Goal: Book appointment/travel/reservation

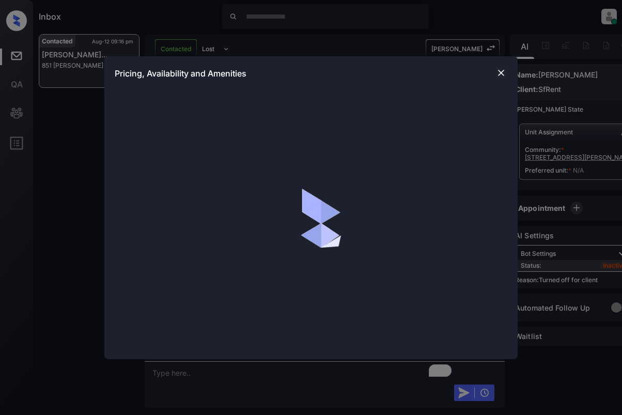
scroll to position [1447, 0]
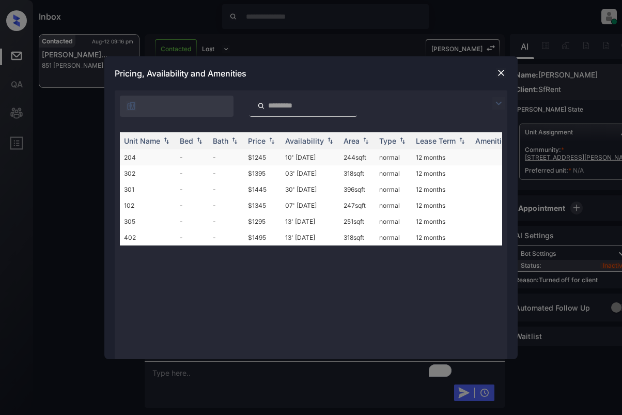
click at [344, 162] on td "244 sqft" at bounding box center [357, 157] width 36 height 16
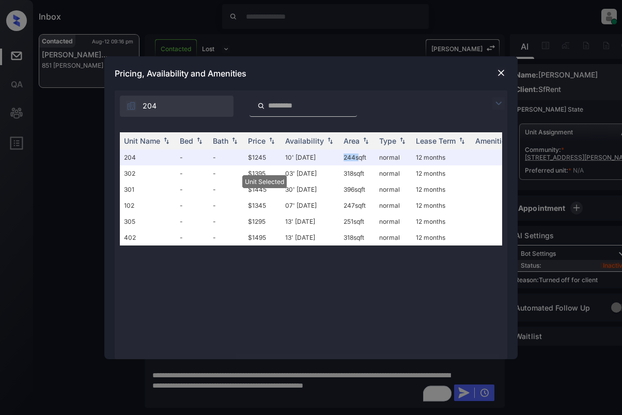
click at [498, 70] on img at bounding box center [501, 73] width 10 height 10
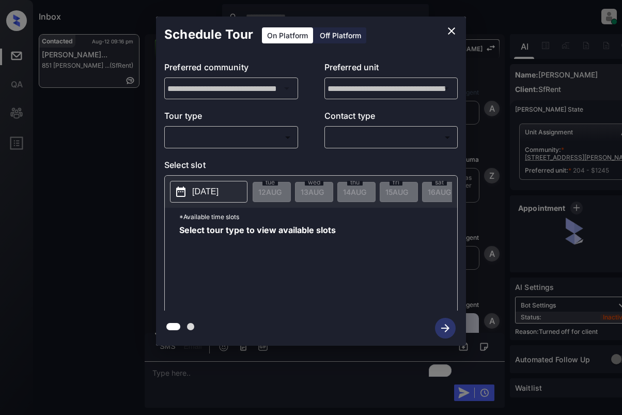
scroll to position [1514, 0]
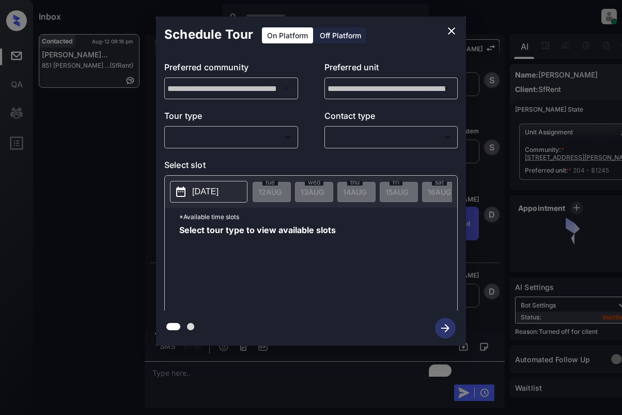
click at [246, 135] on body "Inbox [PERSON_NAME] Online Set yourself offline Set yourself on break Profile S…" at bounding box center [311, 207] width 622 height 415
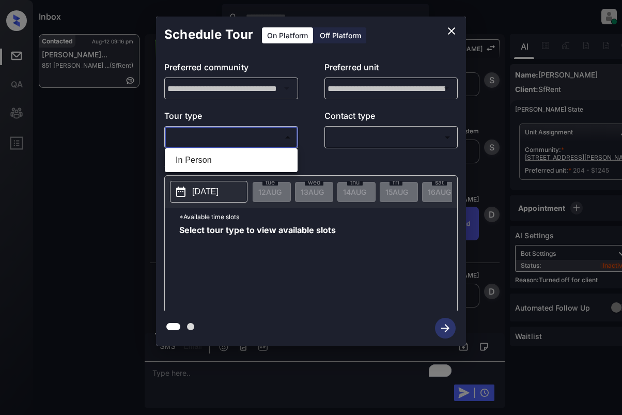
click at [349, 36] on div at bounding box center [311, 207] width 622 height 415
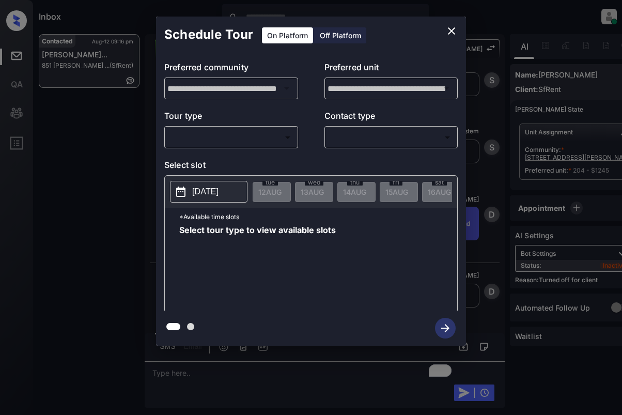
click at [350, 35] on div "Off Platform" at bounding box center [340, 35] width 52 height 16
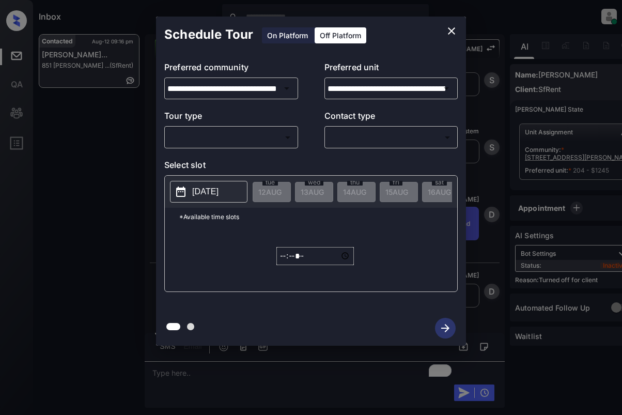
click at [450, 30] on icon "close" at bounding box center [451, 31] width 12 height 12
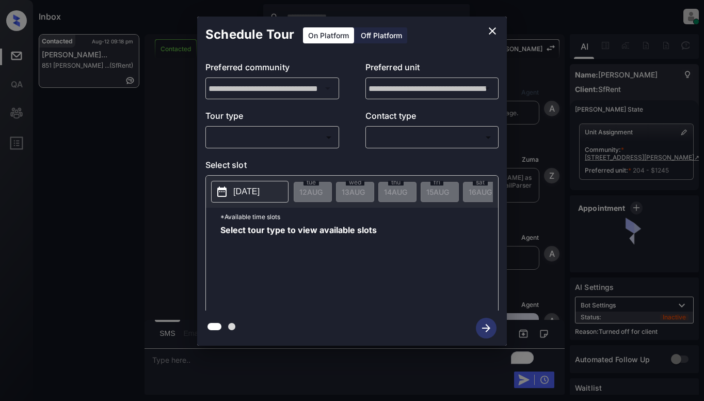
scroll to position [1714, 0]
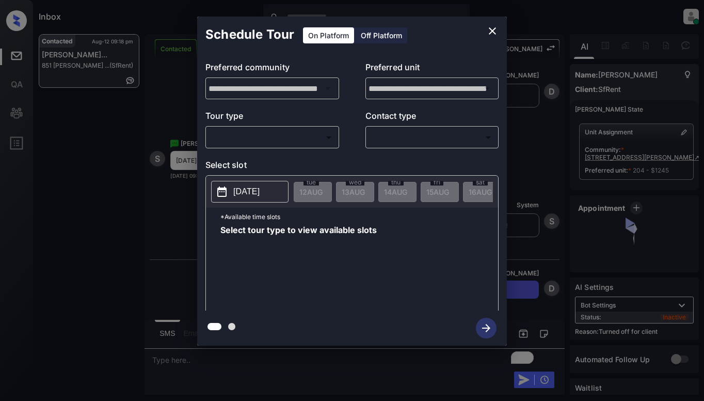
click at [371, 39] on div "Off Platform" at bounding box center [382, 35] width 52 height 16
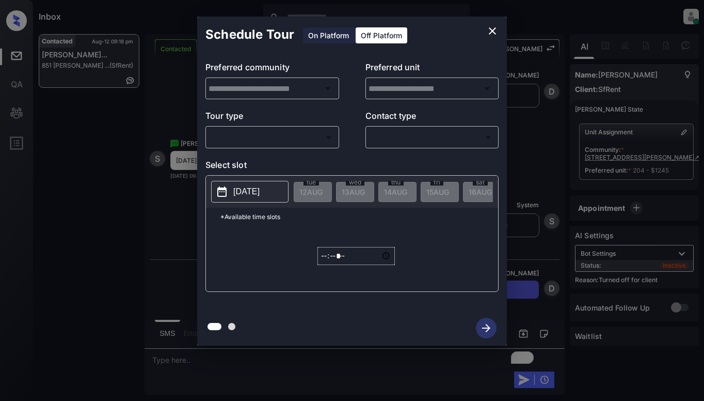
type input "**********"
click at [318, 138] on body "Inbox Dominic Ceralde Online Set yourself offline Set yourself on break Profile…" at bounding box center [352, 200] width 704 height 401
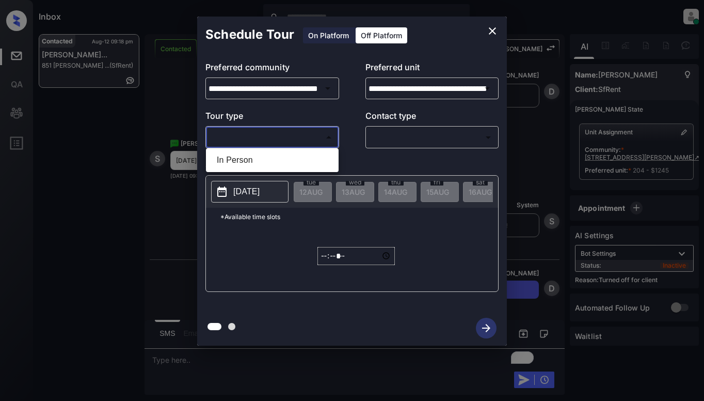
click at [312, 156] on li "In Person" at bounding box center [273, 160] width 128 height 19
type input "********"
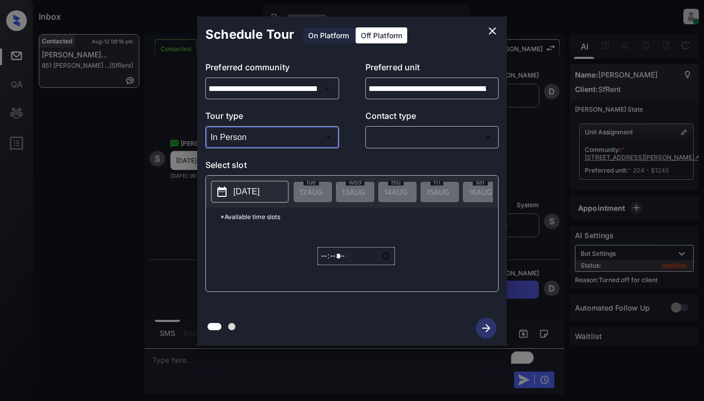
click at [391, 133] on body "Inbox Dominic Ceralde Online Set yourself offline Set yourself on break Profile…" at bounding box center [352, 200] width 704 height 401
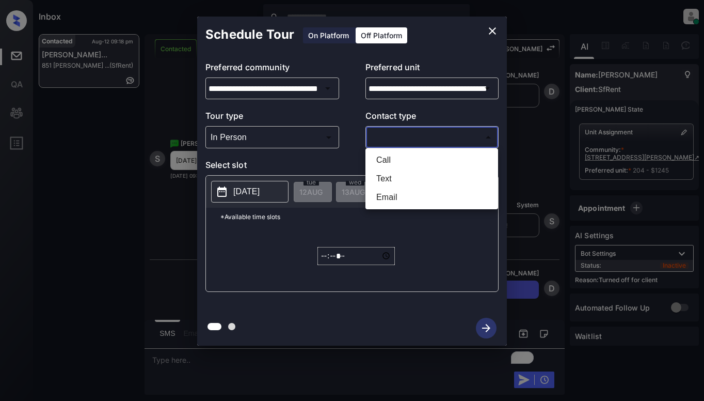
click at [391, 176] on li "Text" at bounding box center [432, 178] width 128 height 19
type input "****"
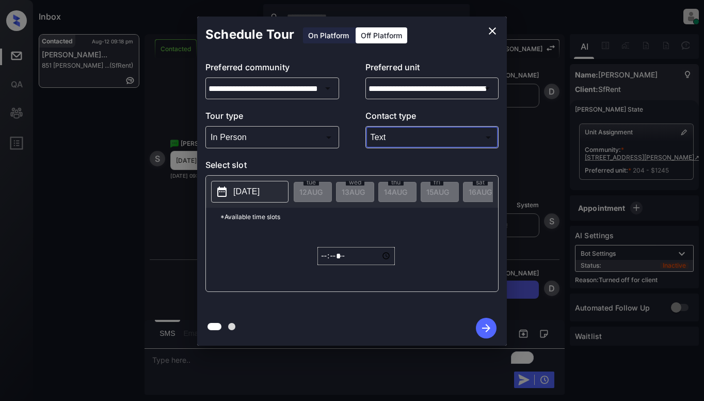
click at [260, 188] on p "2025-08-12" at bounding box center [246, 191] width 26 height 12
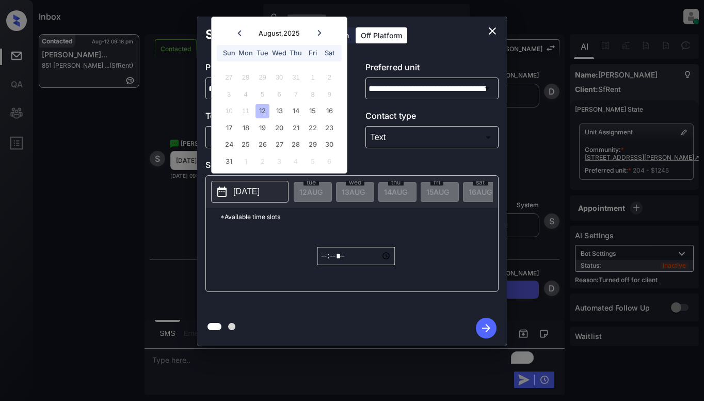
click at [288, 109] on div "10 11 12 13 14 15 16" at bounding box center [279, 111] width 129 height 17
click at [284, 108] on div "13" at bounding box center [279, 111] width 14 height 14
click at [327, 259] on input "*****" at bounding box center [356, 256] width 77 height 18
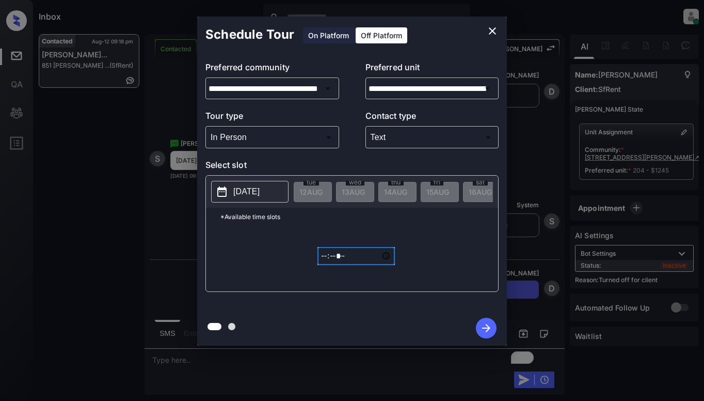
type input "*****"
click at [487, 327] on icon "button" at bounding box center [486, 328] width 21 height 21
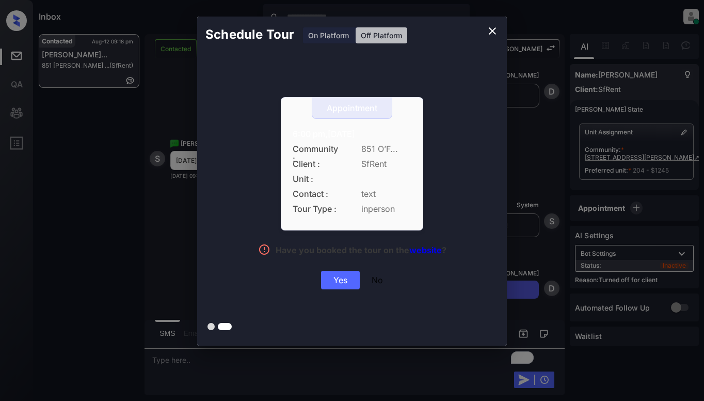
click at [337, 276] on div "Yes" at bounding box center [340, 280] width 39 height 19
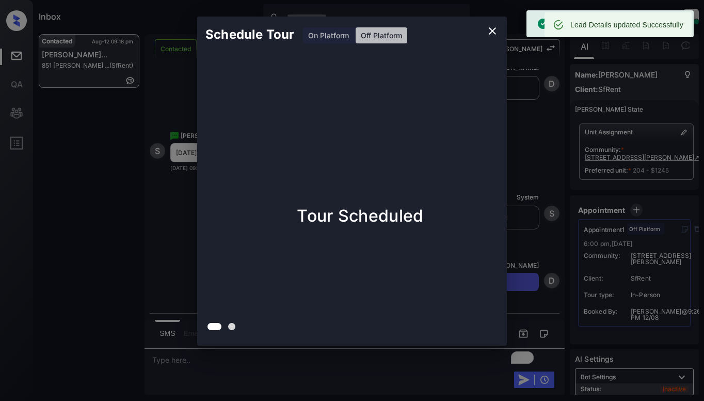
scroll to position [1780, 0]
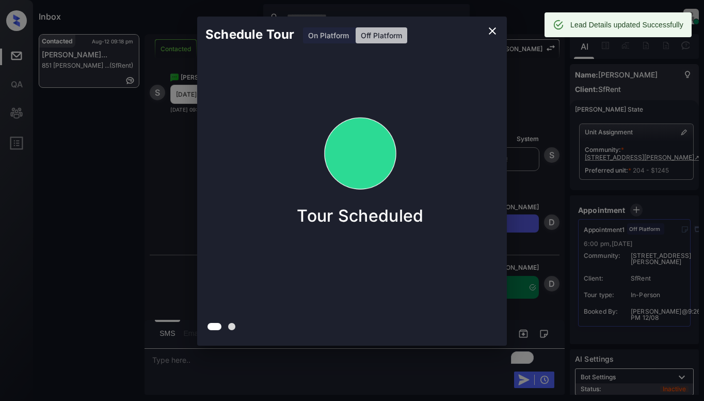
click at [162, 141] on div "Schedule Tour On Platform Off Platform Tour Scheduled" at bounding box center [352, 181] width 704 height 362
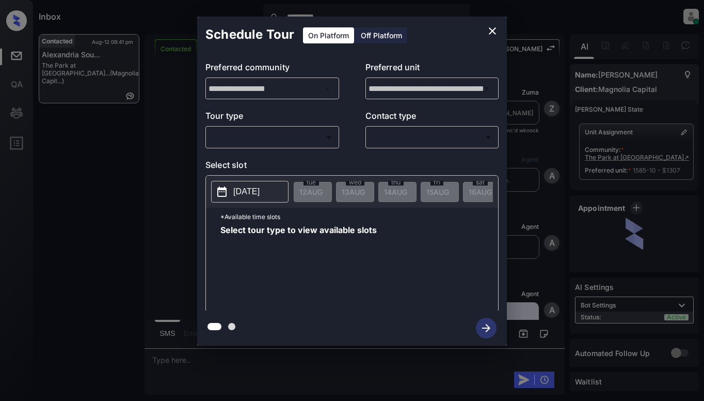
scroll to position [1087, 0]
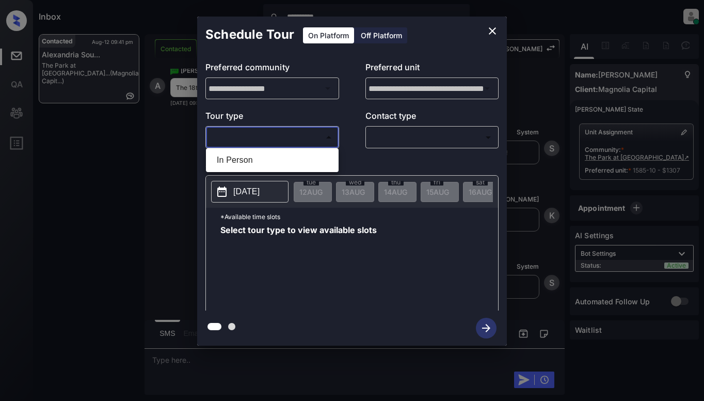
click at [254, 131] on body "**********" at bounding box center [352, 200] width 704 height 401
click at [264, 156] on li "In Person" at bounding box center [273, 160] width 128 height 19
type input "********"
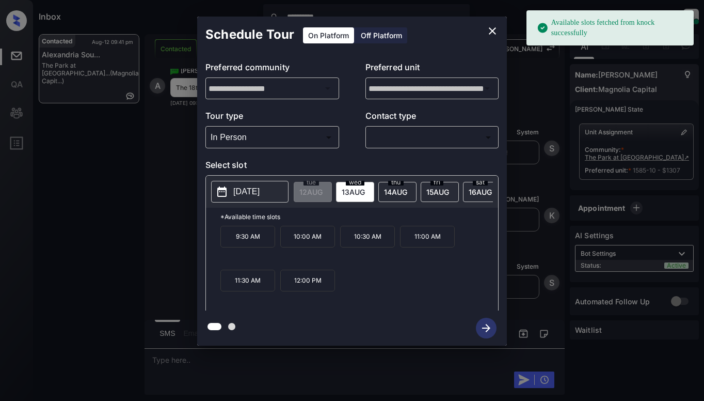
click at [257, 193] on p "[DATE]" at bounding box center [246, 191] width 26 height 12
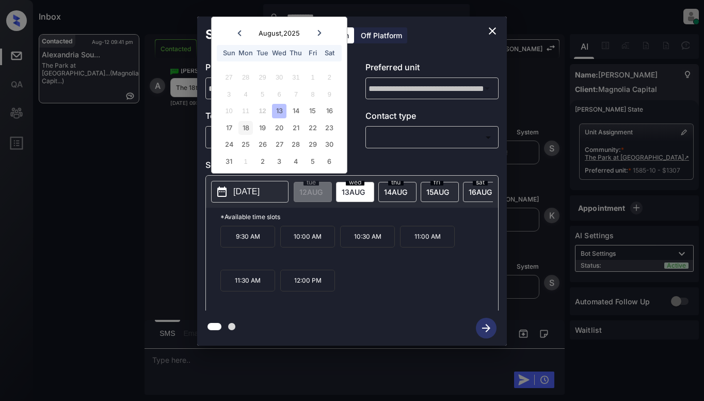
click at [241, 125] on div "18" at bounding box center [246, 128] width 14 height 14
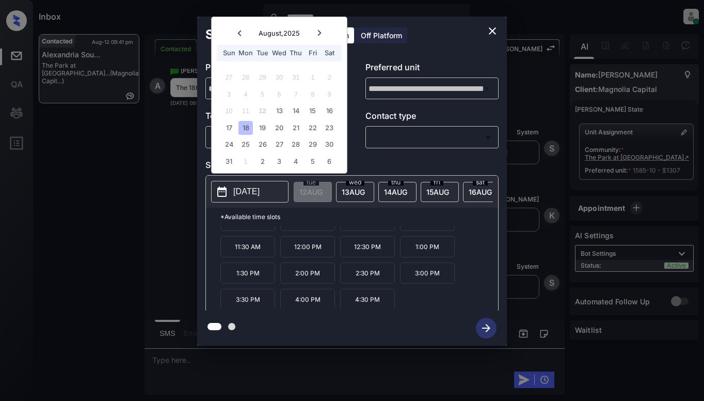
scroll to position [18, 0]
click at [492, 30] on icon "close" at bounding box center [492, 30] width 7 height 7
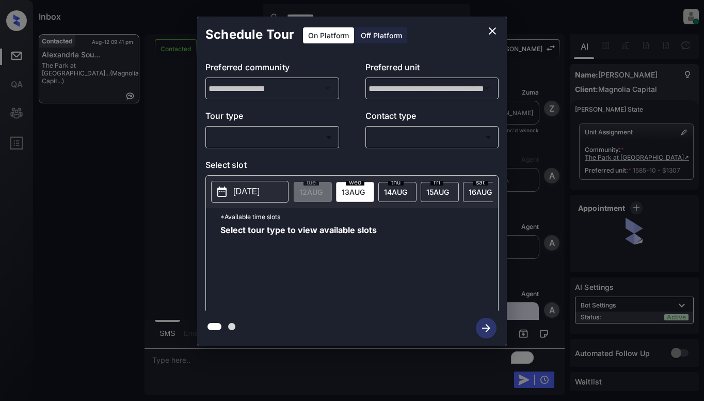
scroll to position [1353, 0]
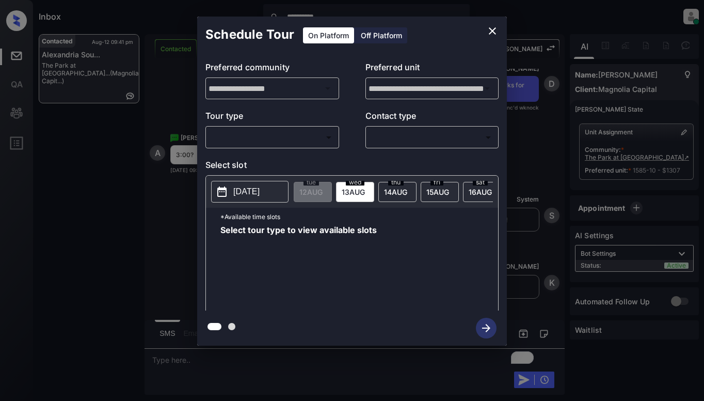
click at [325, 137] on body "**********" at bounding box center [352, 200] width 704 height 401
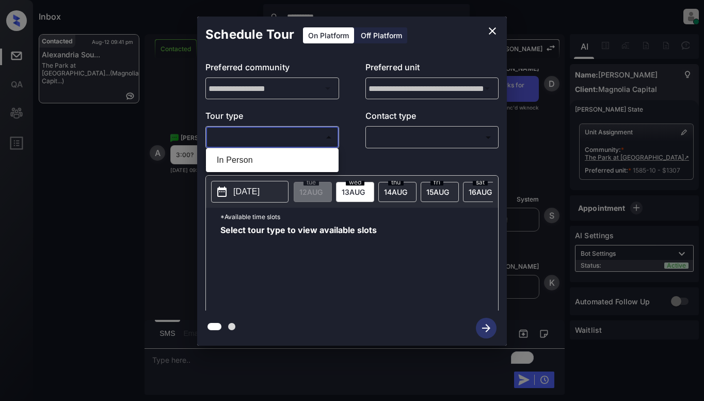
click at [310, 157] on li "In Person" at bounding box center [273, 160] width 128 height 19
type input "********"
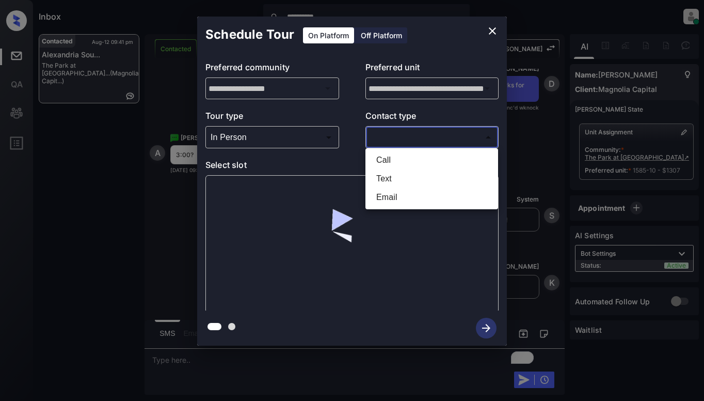
click at [408, 139] on body "**********" at bounding box center [352, 200] width 704 height 401
click at [418, 178] on li "Text" at bounding box center [432, 178] width 128 height 19
type input "****"
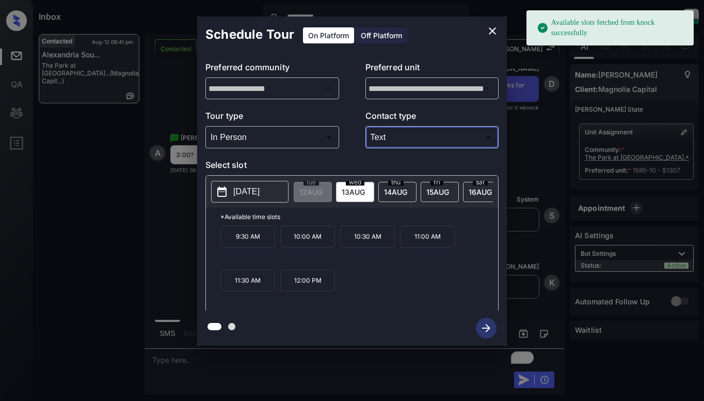
click at [242, 193] on p "[DATE]" at bounding box center [246, 191] width 26 height 12
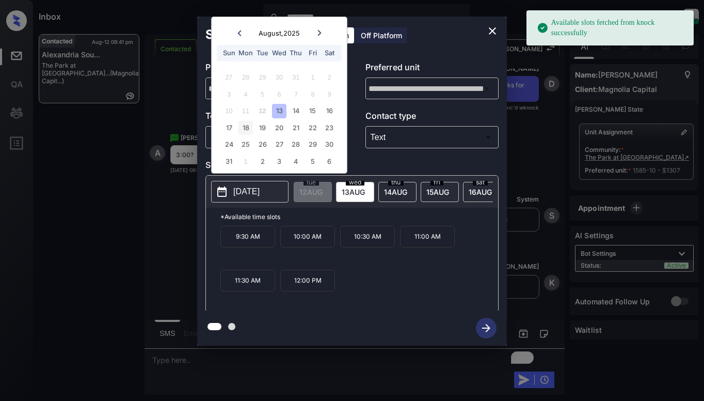
click at [247, 131] on div "18" at bounding box center [246, 128] width 14 height 14
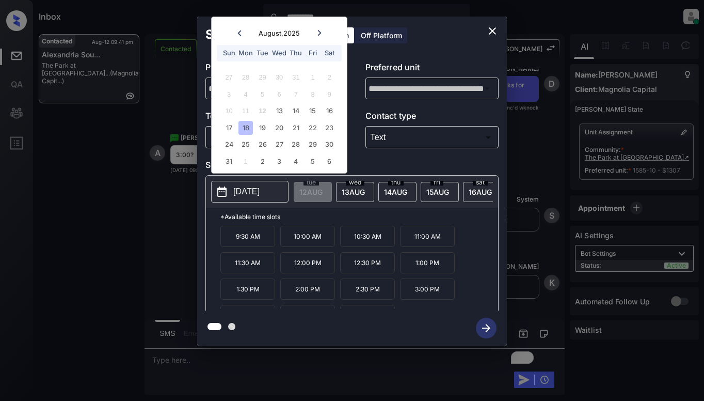
click at [432, 294] on p "3:00 PM" at bounding box center [427, 288] width 55 height 21
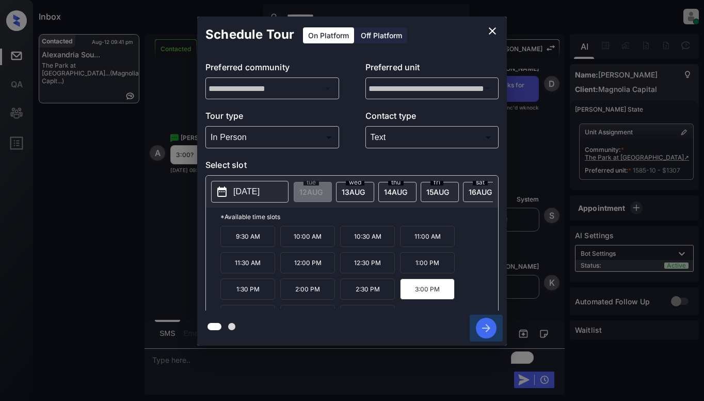
click at [491, 326] on icon "button" at bounding box center [486, 328] width 21 height 21
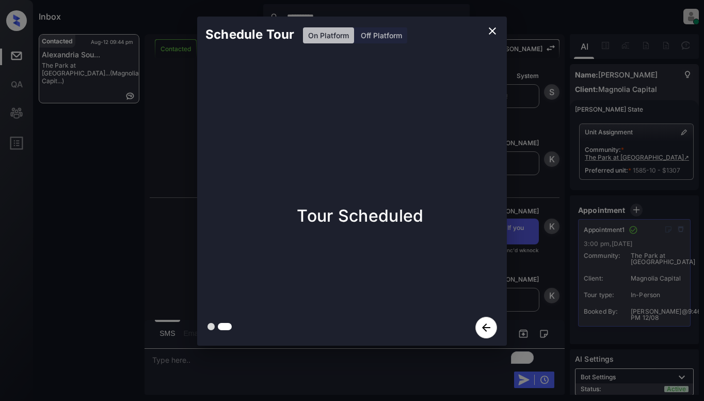
scroll to position [1974, 0]
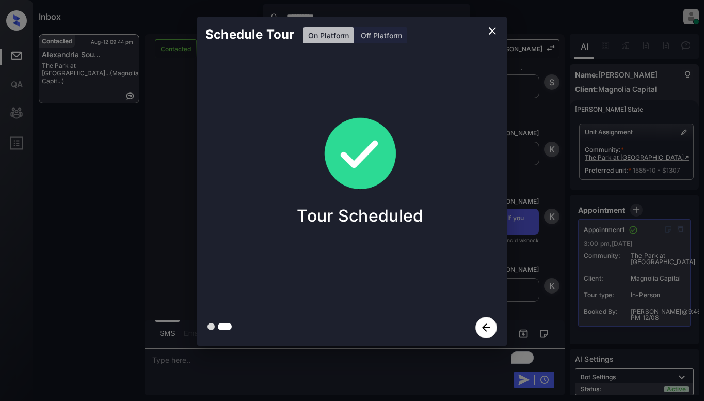
click at [165, 188] on div "Schedule Tour On Platform Off Platform Tour Scheduled" at bounding box center [352, 181] width 704 height 362
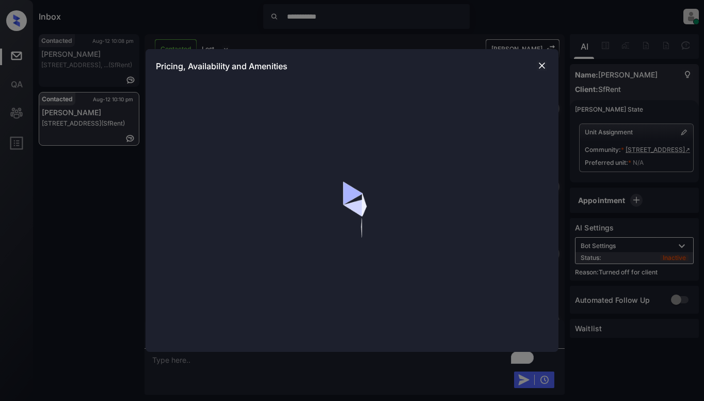
scroll to position [1433, 0]
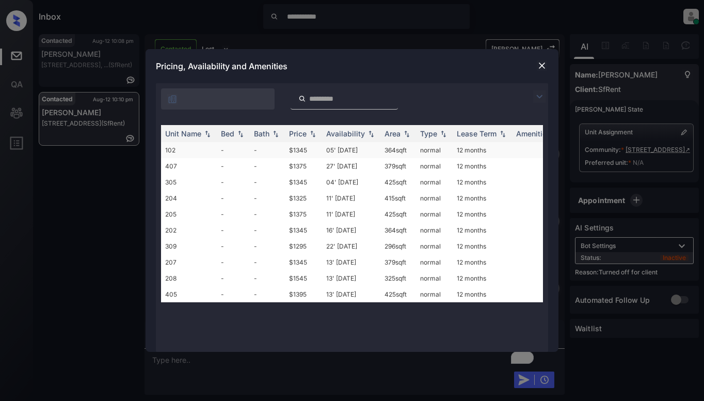
click at [330, 145] on td "05' Sep 20" at bounding box center [351, 150] width 58 height 16
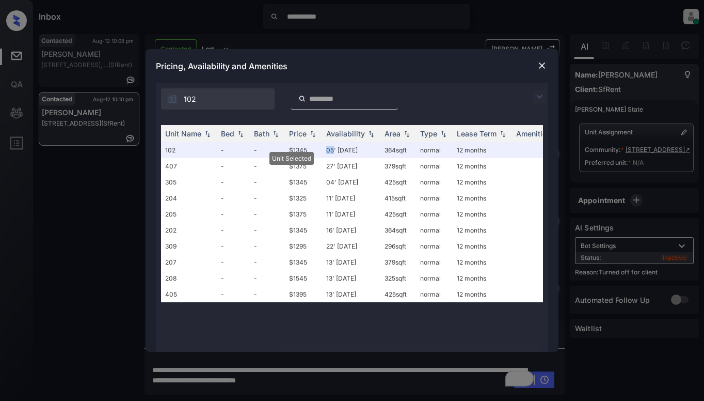
click at [537, 64] on img at bounding box center [542, 65] width 10 height 10
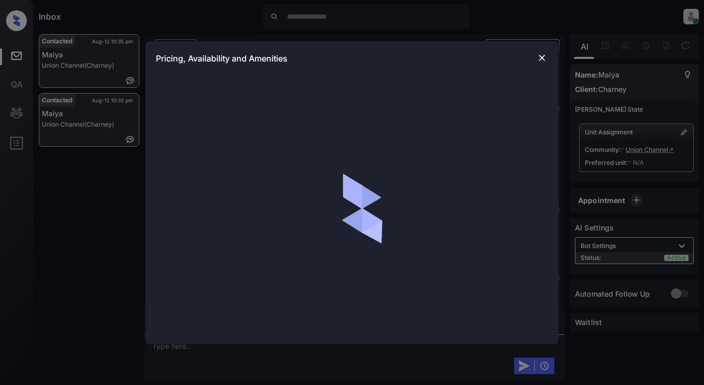
scroll to position [698, 0]
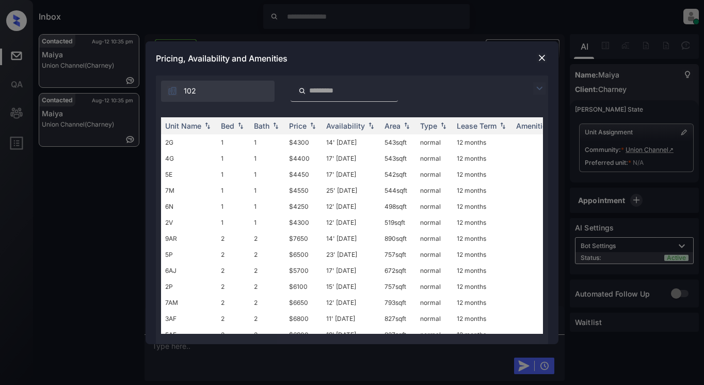
click at [535, 84] on img at bounding box center [539, 88] width 12 height 12
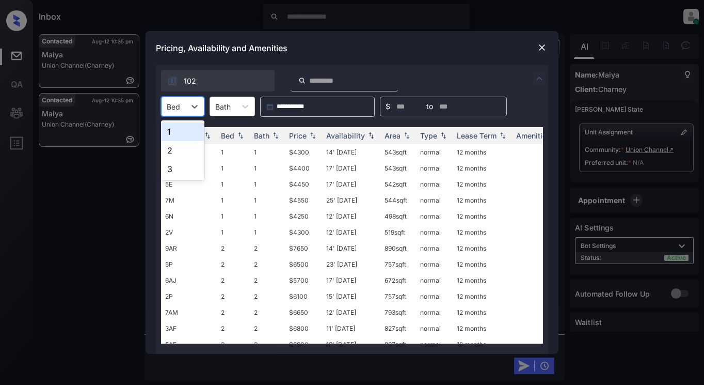
click at [185, 110] on div "Bed" at bounding box center [174, 106] width 24 height 15
click at [178, 152] on div "2" at bounding box center [182, 150] width 43 height 19
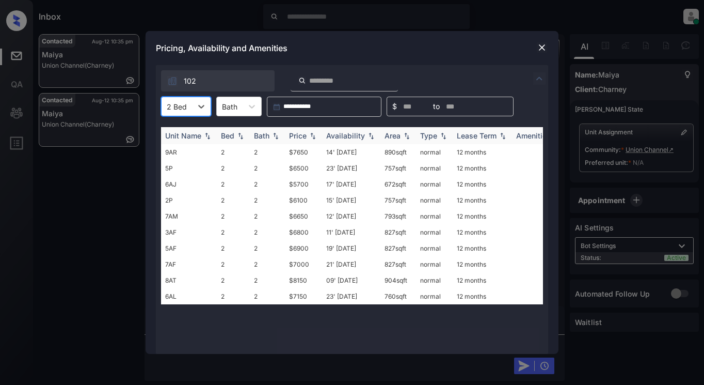
click at [314, 132] on img at bounding box center [313, 135] width 10 height 7
click at [314, 132] on img at bounding box center [313, 136] width 10 height 8
click at [312, 150] on td "$5700" at bounding box center [303, 152] width 37 height 16
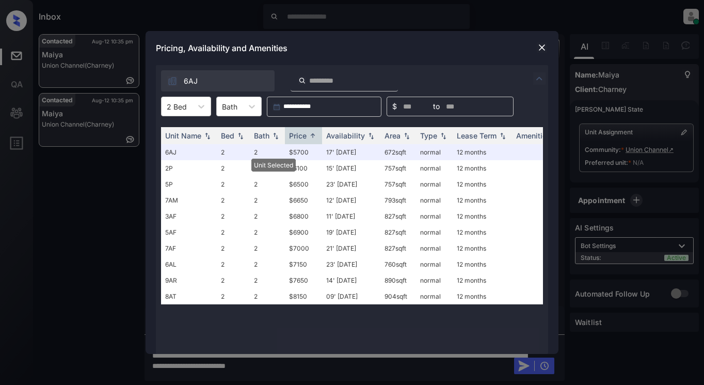
click at [542, 47] on img at bounding box center [542, 47] width 10 height 10
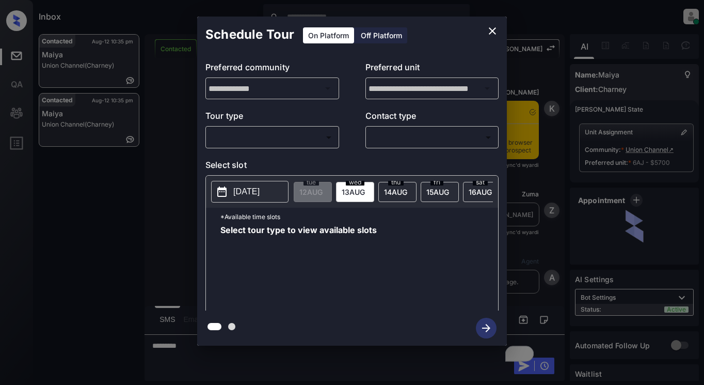
scroll to position [698, 0]
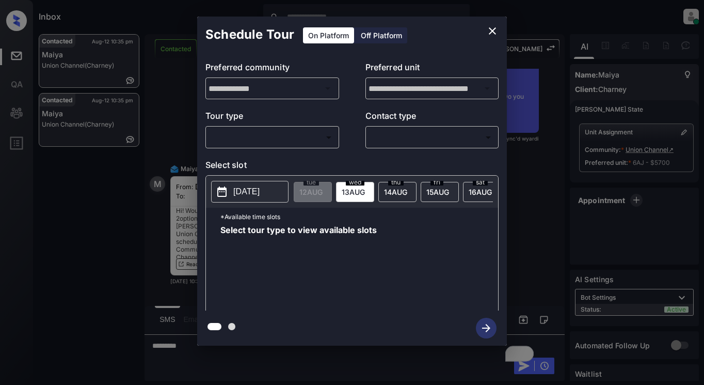
click at [307, 142] on div "​ ​" at bounding box center [272, 137] width 134 height 22
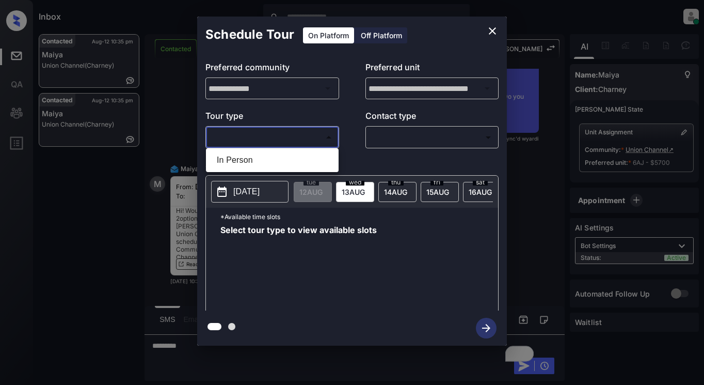
click at [308, 145] on body "Inbox Dominic Ceralde Online Set yourself offline Set yourself on break Profile…" at bounding box center [352, 192] width 704 height 385
click at [304, 159] on li "In Person" at bounding box center [273, 160] width 128 height 19
type input "********"
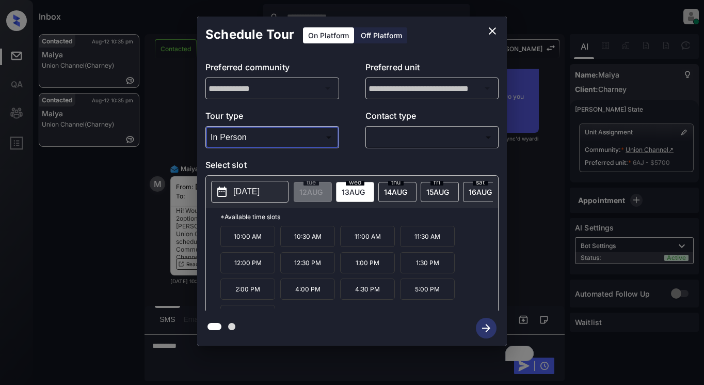
click at [496, 27] on icon "close" at bounding box center [492, 31] width 12 height 12
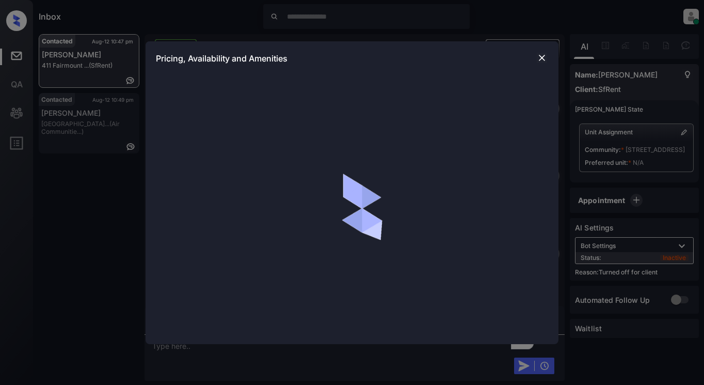
scroll to position [2422, 0]
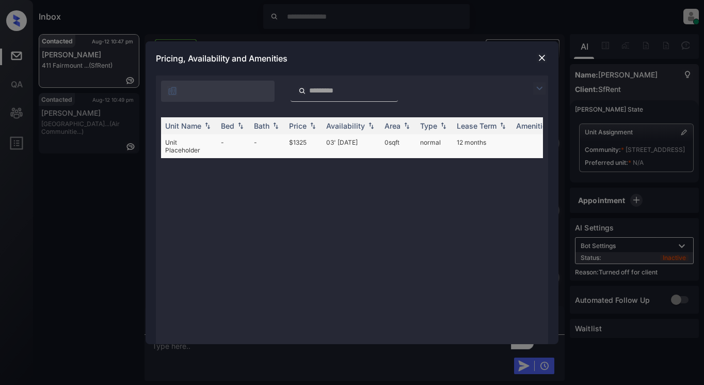
click at [202, 144] on td "Unit Placeholder" at bounding box center [189, 146] width 56 height 24
click at [363, 142] on td "03' [DATE]" at bounding box center [351, 146] width 58 height 24
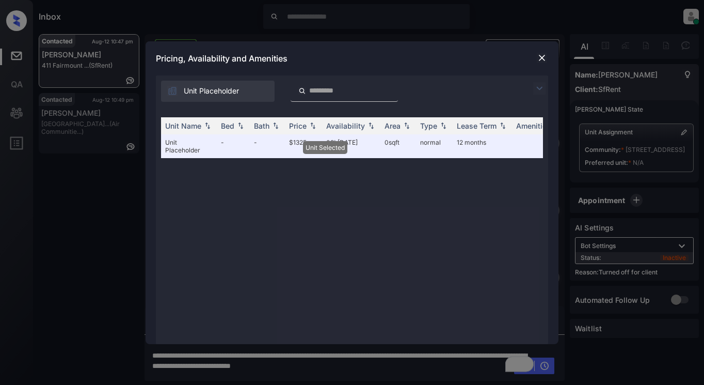
click at [538, 57] on img at bounding box center [542, 58] width 10 height 10
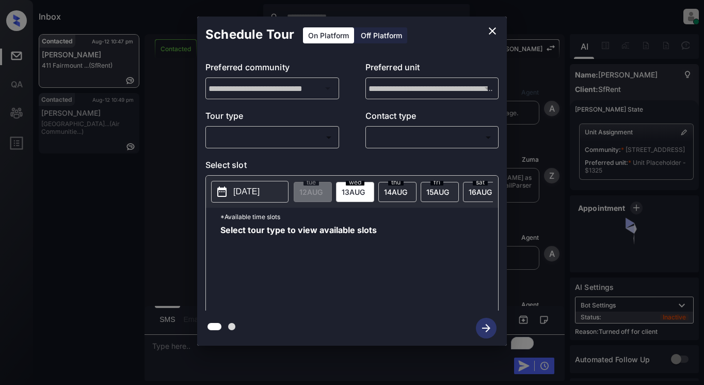
scroll to position [2559, 0]
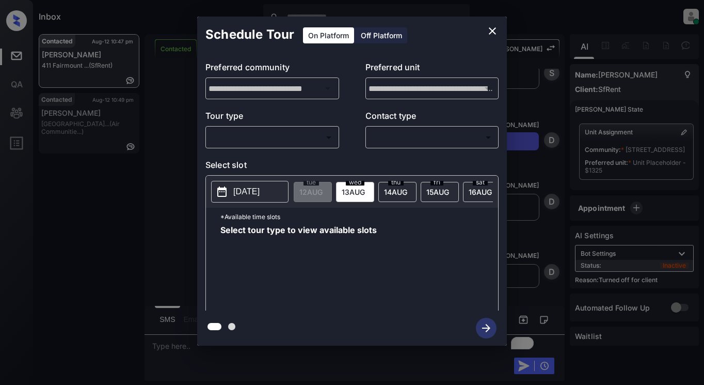
click at [379, 34] on div "Off Platform" at bounding box center [382, 35] width 52 height 16
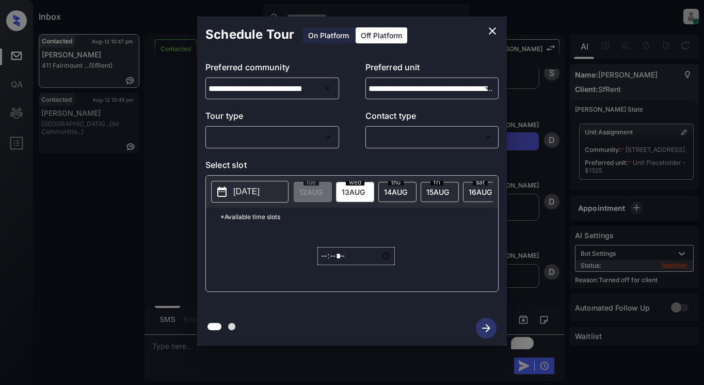
click at [317, 143] on body "Inbox Dominic Ceralde Online Set yourself offline Set yourself on break Profile…" at bounding box center [352, 192] width 704 height 385
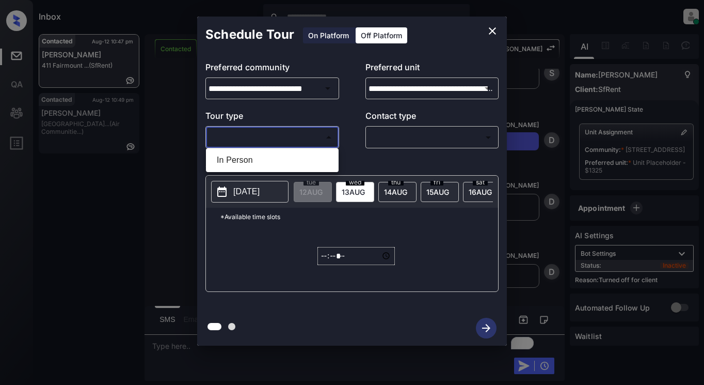
click at [166, 105] on div at bounding box center [352, 192] width 704 height 385
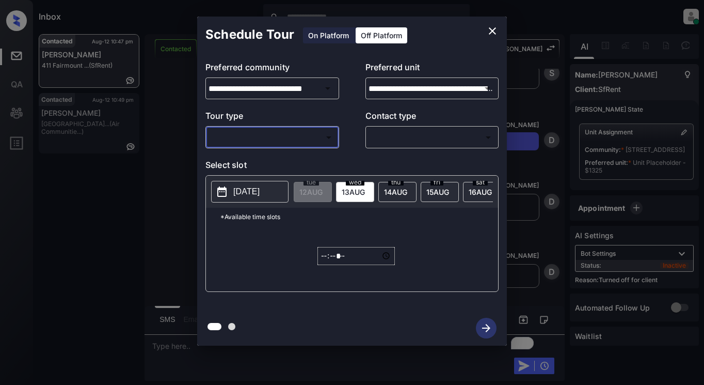
click at [148, 86] on div "**********" at bounding box center [352, 181] width 704 height 362
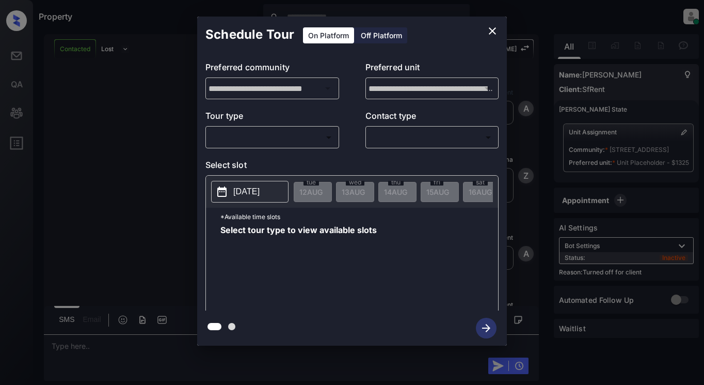
scroll to position [2559, 0]
click at [370, 39] on div "Off Platform" at bounding box center [382, 35] width 52 height 16
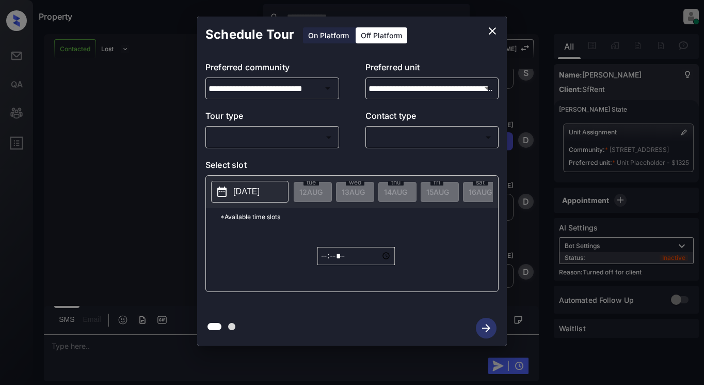
drag, startPoint x: 327, startPoint y: 132, endPoint x: 324, endPoint y: 137, distance: 5.6
click at [324, 137] on div "​ ​" at bounding box center [272, 137] width 134 height 22
click at [321, 138] on body "Property [PERSON_NAME] Online Set yourself offline Set yourself on break Profil…" at bounding box center [352, 192] width 704 height 385
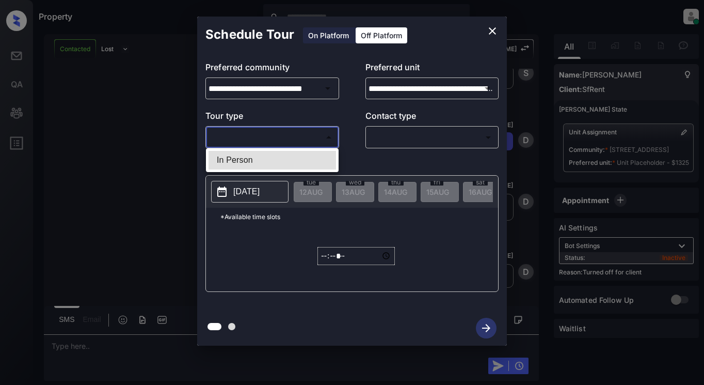
click at [314, 162] on li "In Person" at bounding box center [273, 160] width 128 height 19
type input "********"
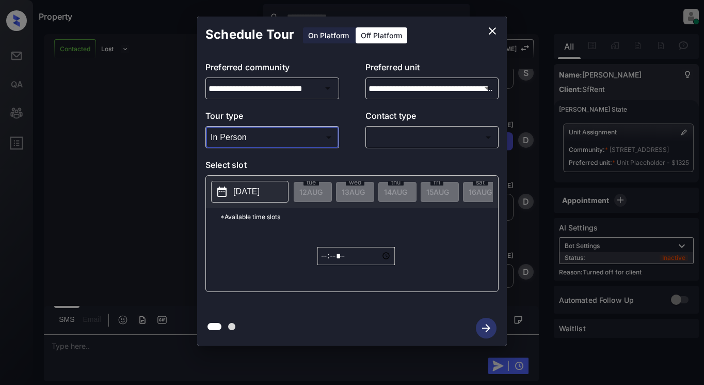
click at [405, 138] on body "Property [PERSON_NAME] Online Set yourself offline Set yourself on break Profil…" at bounding box center [352, 192] width 704 height 385
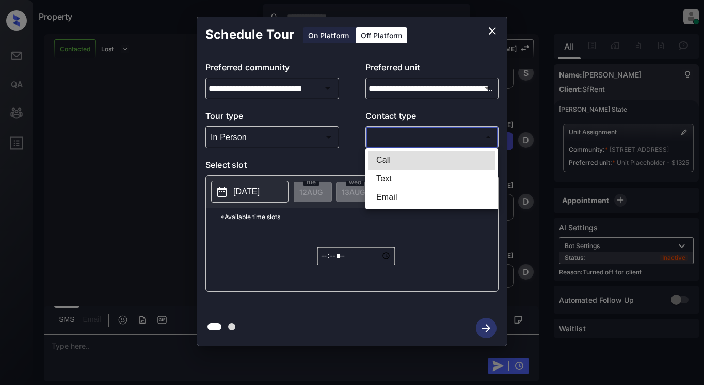
click at [394, 178] on li "Text" at bounding box center [432, 178] width 128 height 19
type input "****"
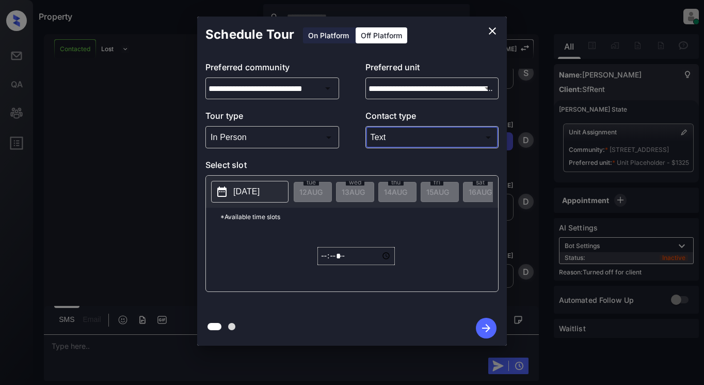
click at [249, 191] on p "[DATE]" at bounding box center [246, 191] width 26 height 12
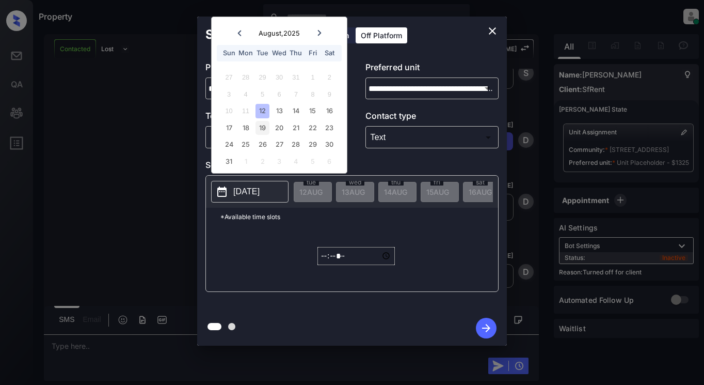
click at [265, 129] on div "19" at bounding box center [263, 128] width 14 height 14
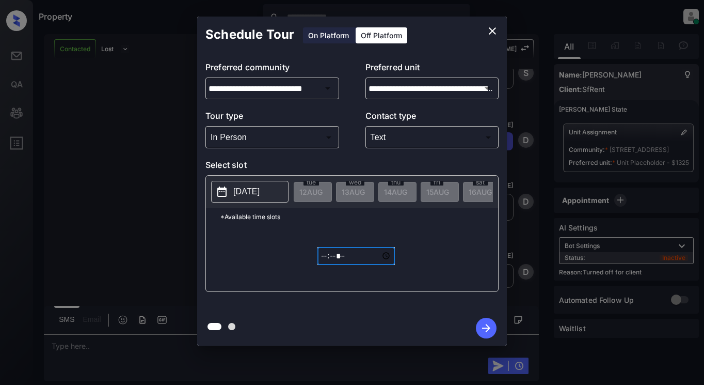
click at [326, 262] on input "*****" at bounding box center [356, 256] width 77 height 18
type input "*****"
click at [490, 326] on icon "button" at bounding box center [486, 328] width 21 height 21
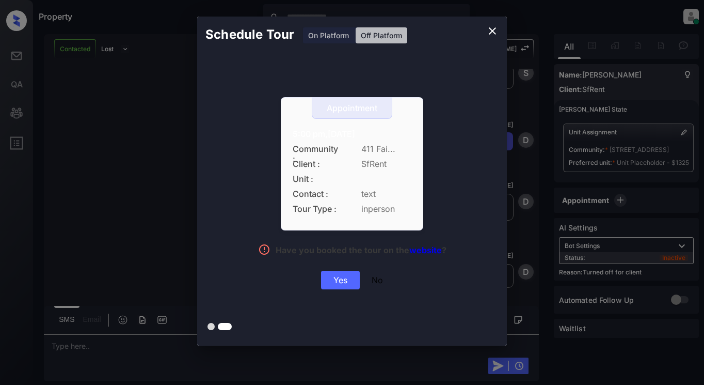
click at [333, 277] on div "Yes" at bounding box center [340, 280] width 39 height 19
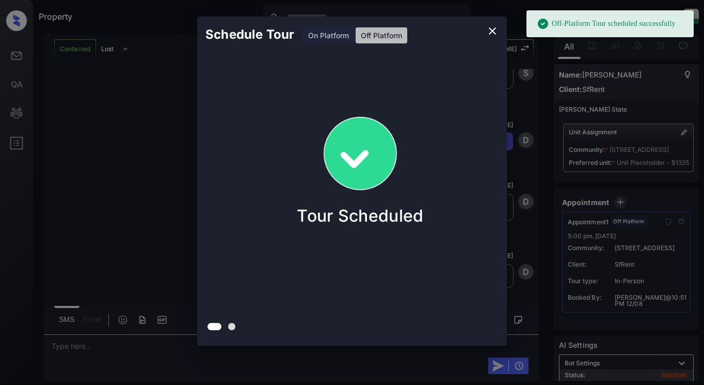
click at [97, 127] on div "Schedule Tour On Platform Off Platform Tour Scheduled" at bounding box center [352, 181] width 704 height 362
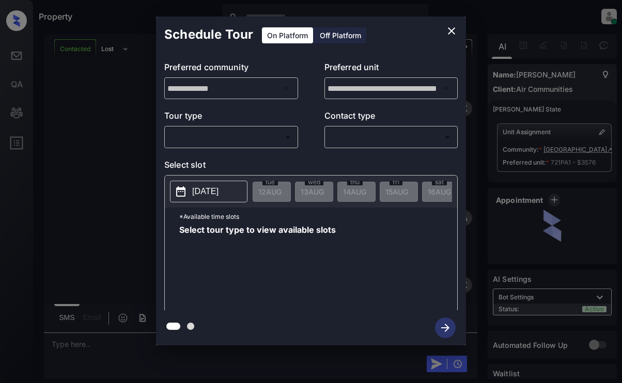
scroll to position [927, 0]
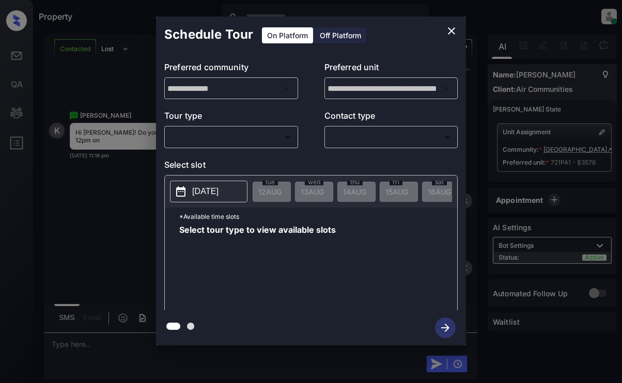
click at [269, 137] on body "Property [PERSON_NAME] Online Set yourself offline Set yourself on break Profil…" at bounding box center [311, 191] width 622 height 383
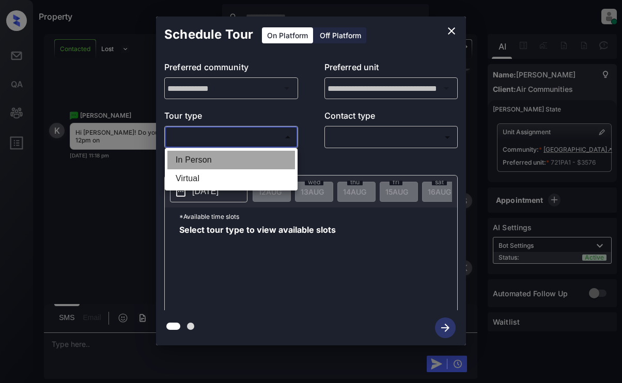
click at [262, 161] on li "In Person" at bounding box center [231, 160] width 128 height 19
type input "********"
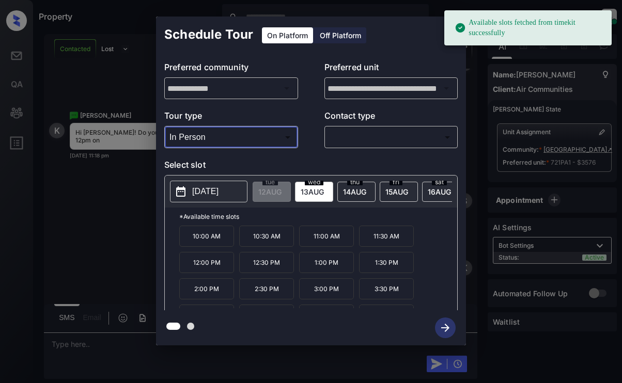
click at [218, 192] on p "[DATE]" at bounding box center [205, 191] width 26 height 12
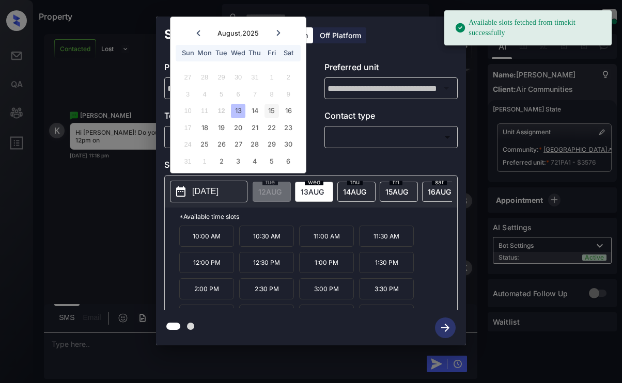
click at [268, 109] on div "15" at bounding box center [271, 111] width 14 height 14
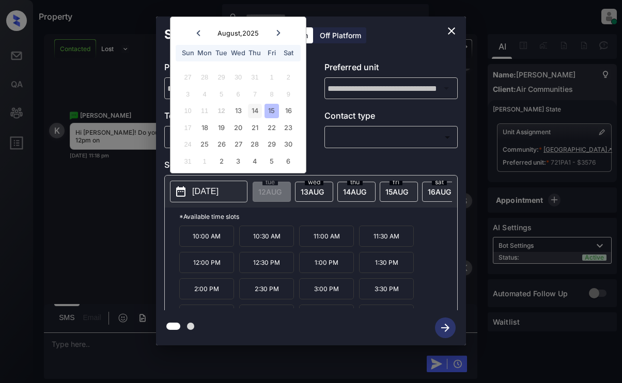
click at [253, 112] on div "14" at bounding box center [255, 111] width 14 height 14
click at [452, 33] on icon "close" at bounding box center [451, 31] width 12 height 12
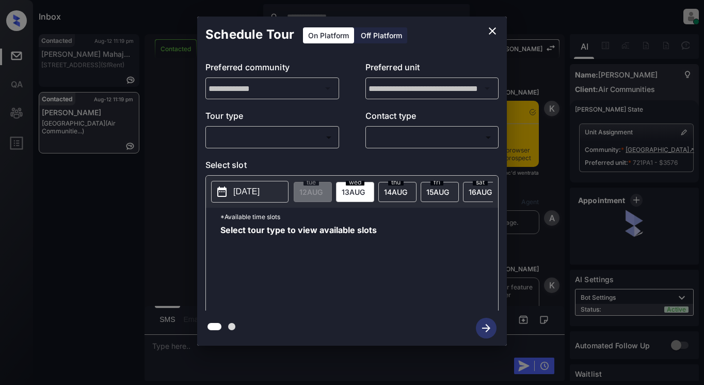
scroll to position [1910, 0]
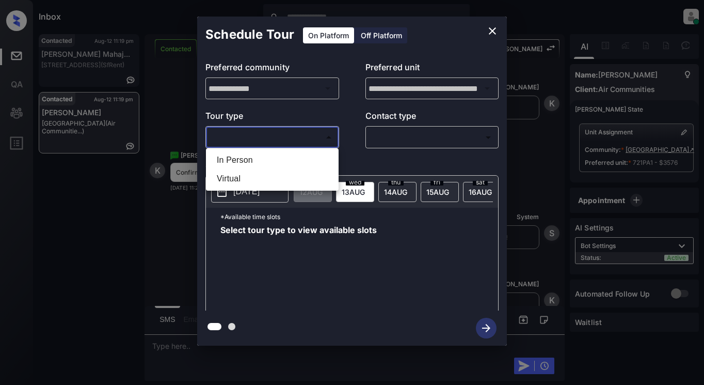
click at [284, 141] on body "Inbox [PERSON_NAME] Online Set yourself offline Set yourself on break Profile S…" at bounding box center [352, 192] width 704 height 385
drag, startPoint x: 290, startPoint y: 160, endPoint x: 302, endPoint y: 158, distance: 11.5
click at [290, 161] on li "In Person" at bounding box center [273, 160] width 128 height 19
type input "********"
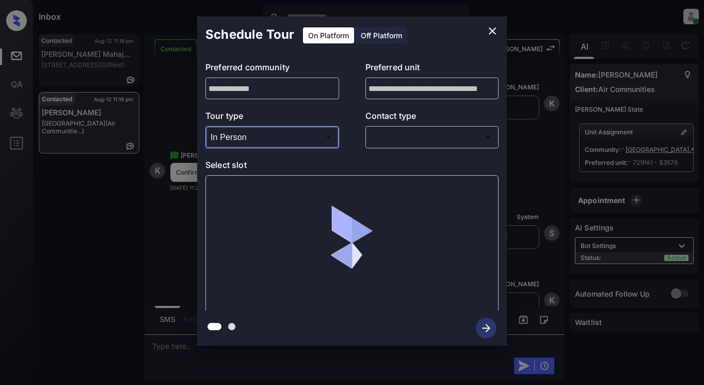
click at [400, 136] on body "Inbox Dominic Ceralde Online Set yourself offline Set yourself on break Profile…" at bounding box center [352, 192] width 704 height 385
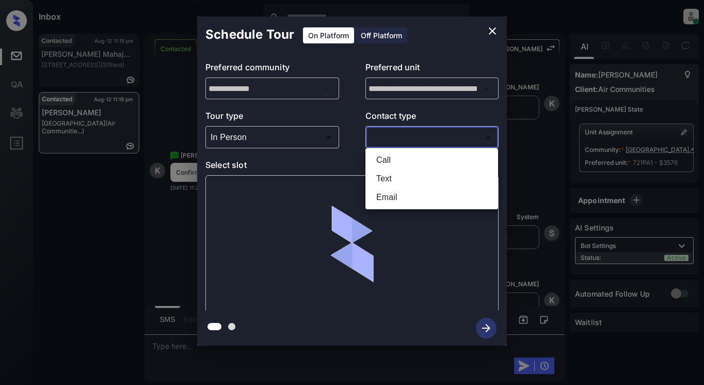
click at [398, 180] on li "Text" at bounding box center [432, 178] width 128 height 19
type input "****"
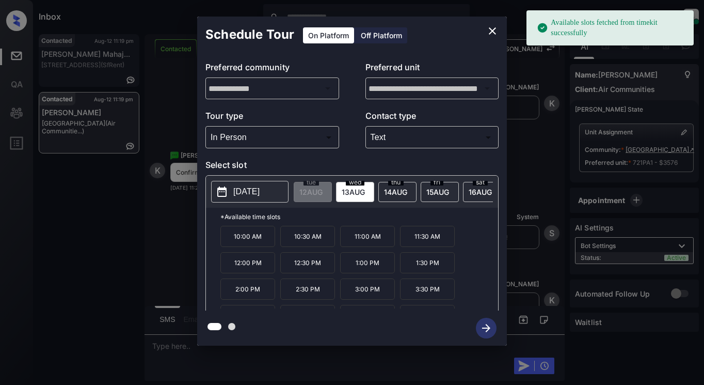
click at [232, 188] on button "[DATE]" at bounding box center [249, 192] width 77 height 22
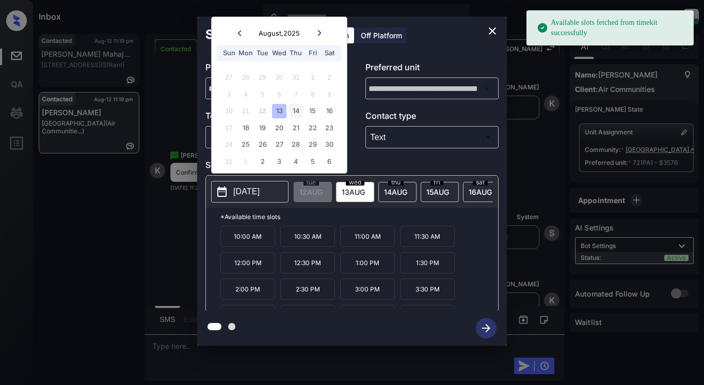
click at [292, 108] on div "14" at bounding box center [296, 111] width 14 height 14
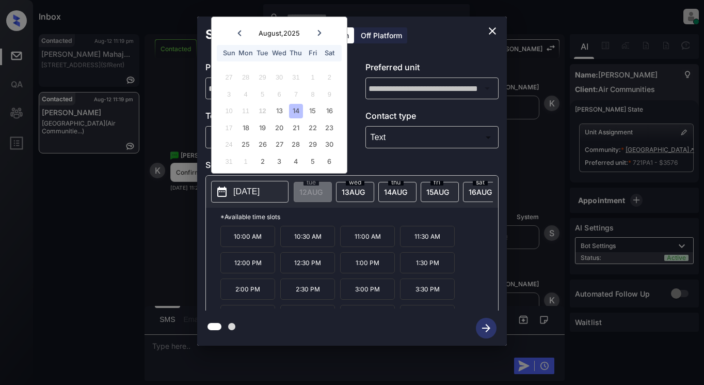
click at [257, 273] on p "12:00 PM" at bounding box center [247, 262] width 55 height 21
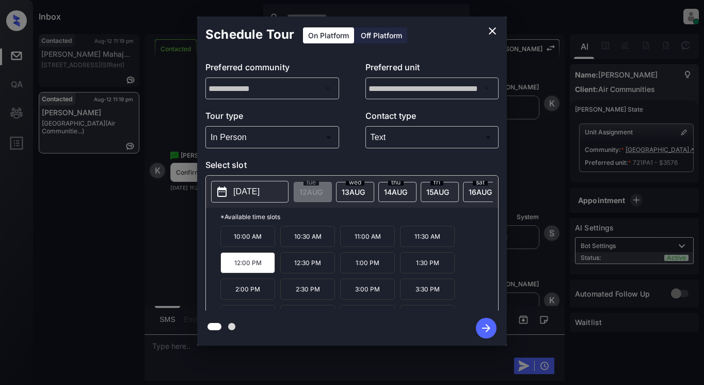
click at [483, 325] on icon "button" at bounding box center [486, 328] width 21 height 21
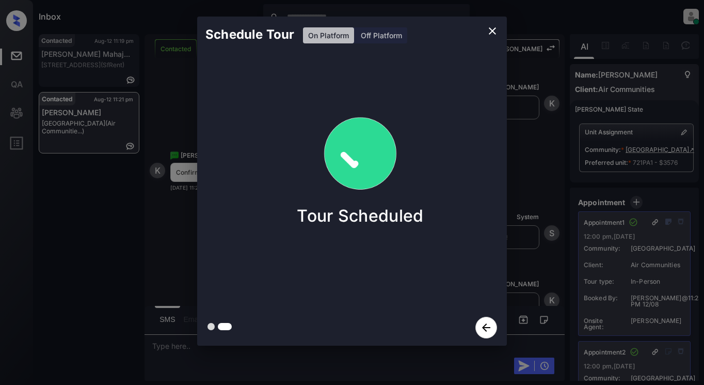
click at [179, 241] on div "Schedule Tour On Platform Off Platform Tour Scheduled" at bounding box center [352, 181] width 704 height 362
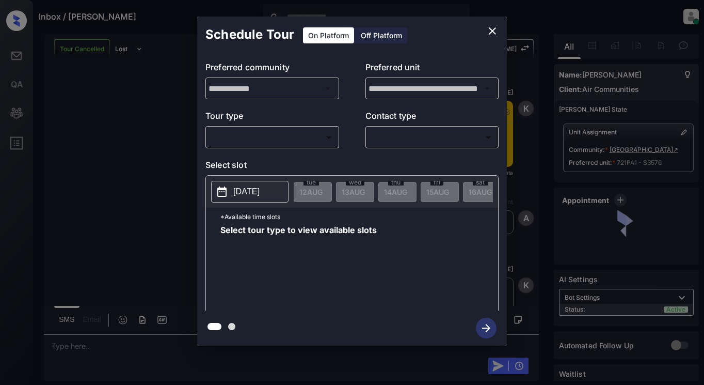
scroll to position [3760, 0]
click at [302, 135] on body "Inbox / [PERSON_NAME] [PERSON_NAME] Online Set yourself offline Set yourself on…" at bounding box center [352, 192] width 704 height 385
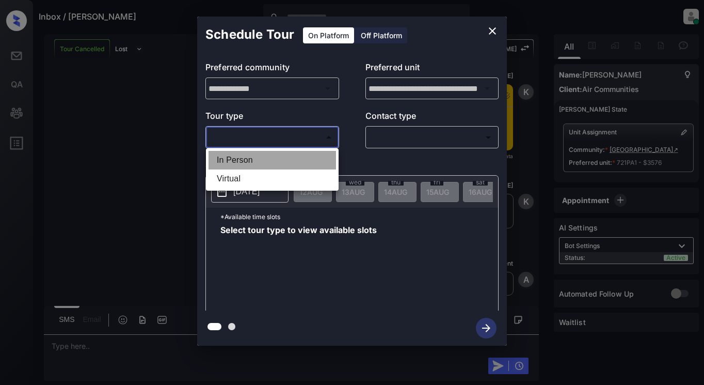
click at [303, 156] on li "In Person" at bounding box center [273, 160] width 128 height 19
type input "********"
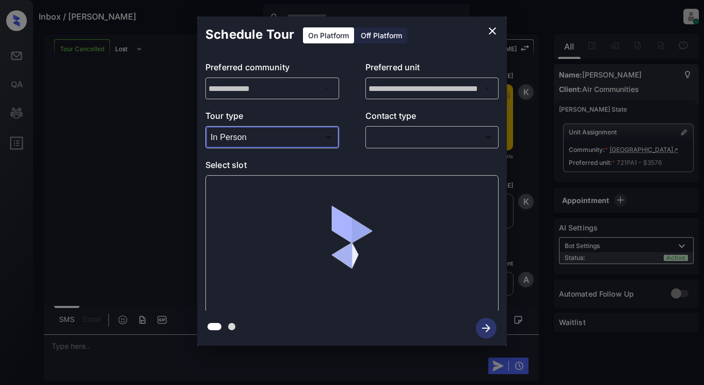
click at [426, 132] on body "Inbox / [PERSON_NAME] [PERSON_NAME] Online Set yourself offline Set yourself on…" at bounding box center [352, 192] width 704 height 385
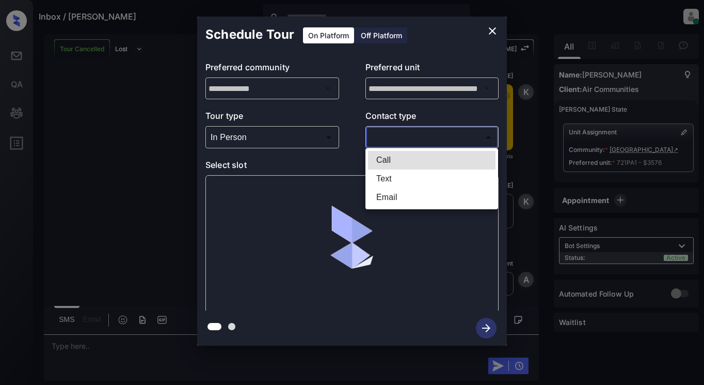
click at [425, 179] on li "Text" at bounding box center [432, 178] width 128 height 19
type input "****"
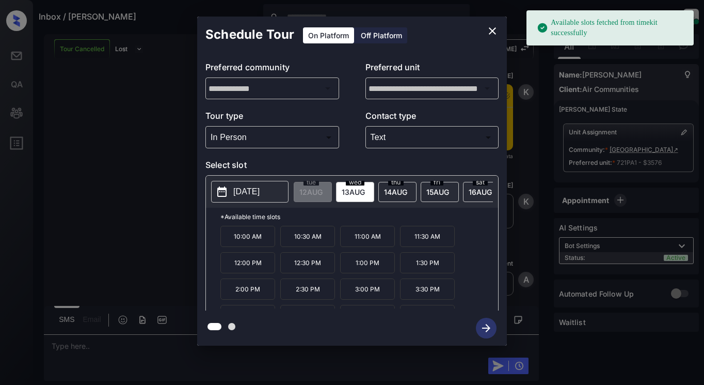
click at [249, 185] on button "[DATE]" at bounding box center [249, 192] width 77 height 22
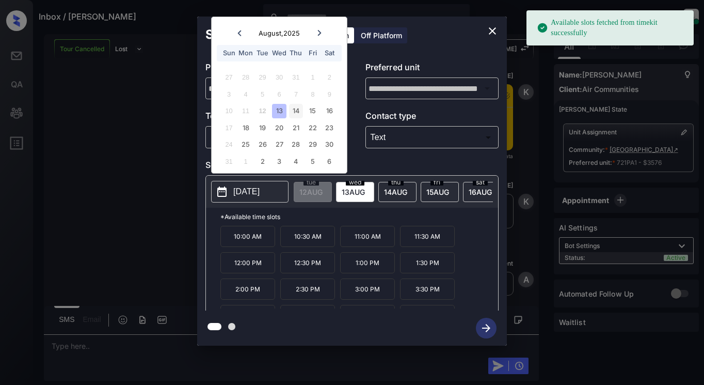
click at [295, 109] on div "14" at bounding box center [296, 111] width 14 height 14
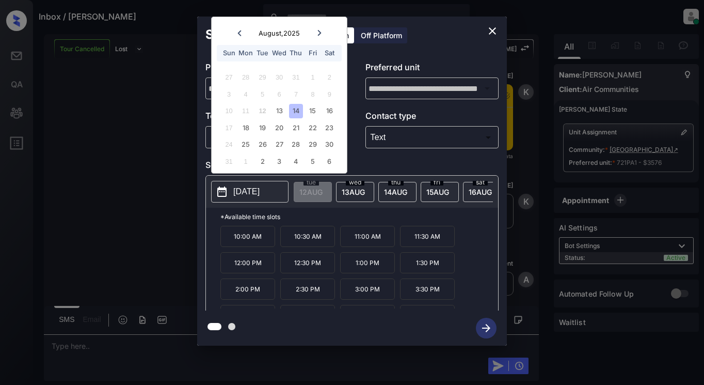
click at [243, 267] on p "12:00 PM" at bounding box center [247, 262] width 55 height 21
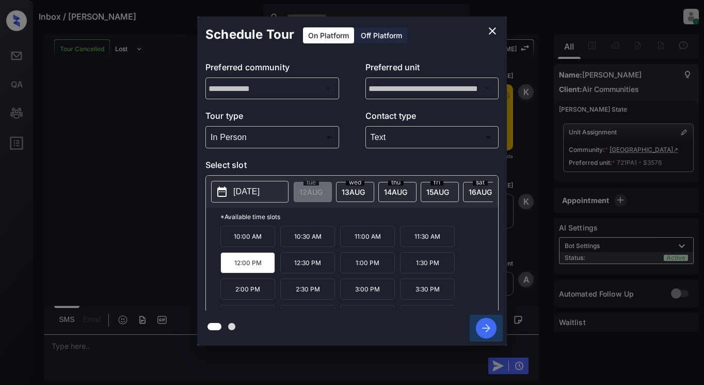
click at [497, 323] on button "button" at bounding box center [486, 327] width 33 height 27
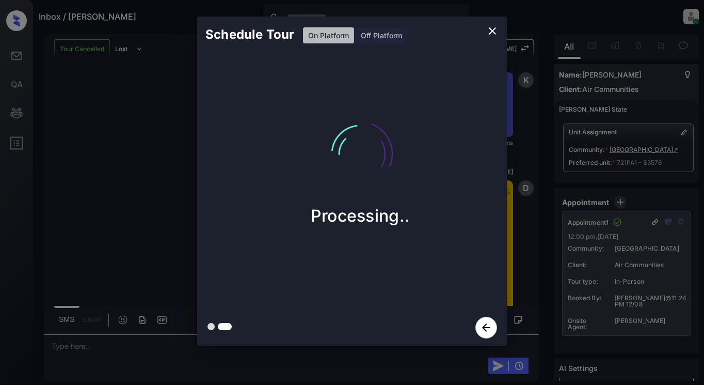
scroll to position [4336, 0]
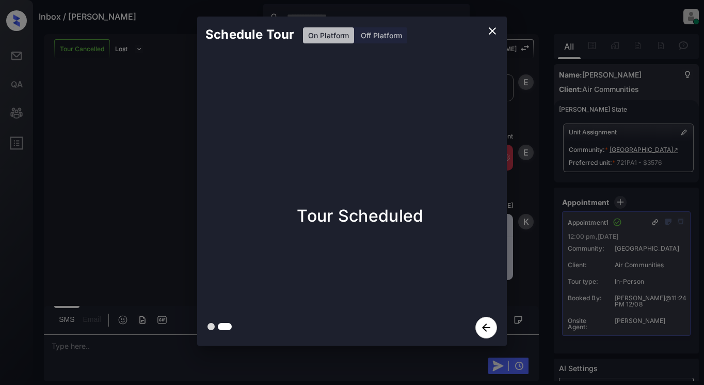
click at [105, 109] on div "Schedule Tour On Platform Off Platform Tour Scheduled" at bounding box center [352, 181] width 704 height 362
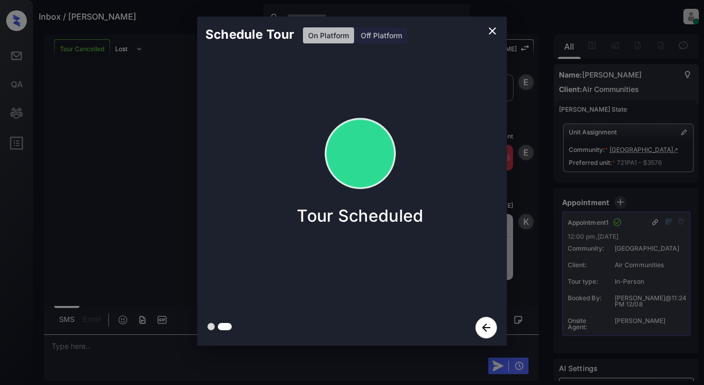
scroll to position [4680, 0]
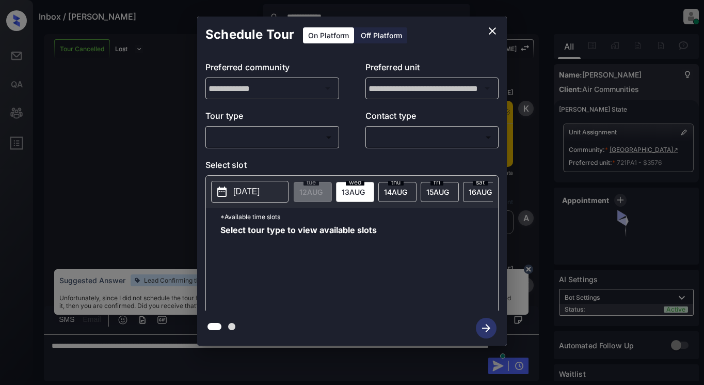
click at [261, 143] on body "**********" at bounding box center [352, 192] width 704 height 385
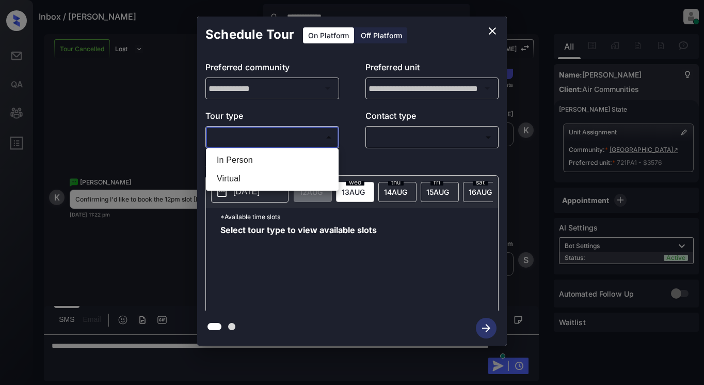
click at [265, 160] on li "In Person" at bounding box center [273, 160] width 128 height 19
type input "********"
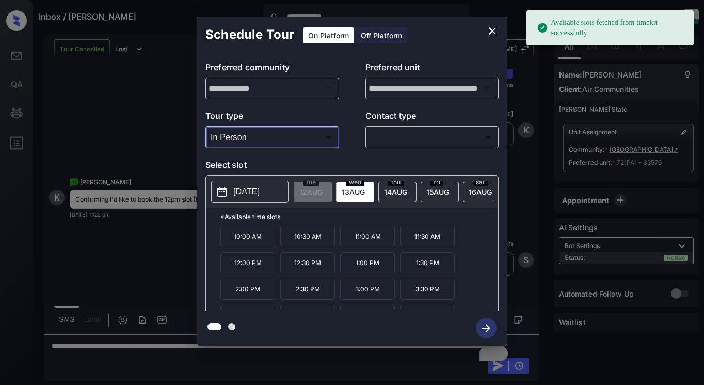
click at [255, 190] on p "[DATE]" at bounding box center [246, 191] width 26 height 12
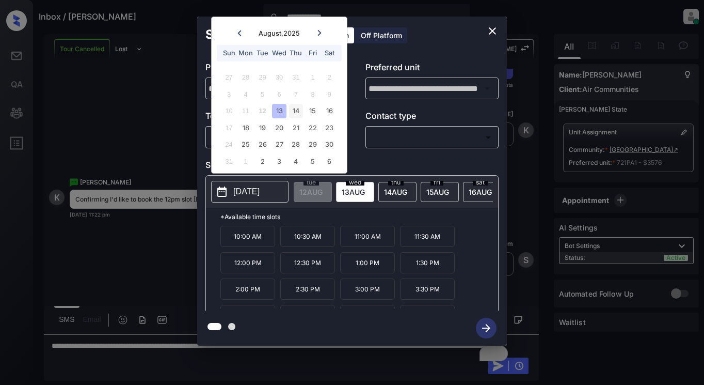
click at [296, 107] on div "14" at bounding box center [296, 111] width 14 height 14
click at [493, 28] on icon "close" at bounding box center [492, 31] width 12 height 12
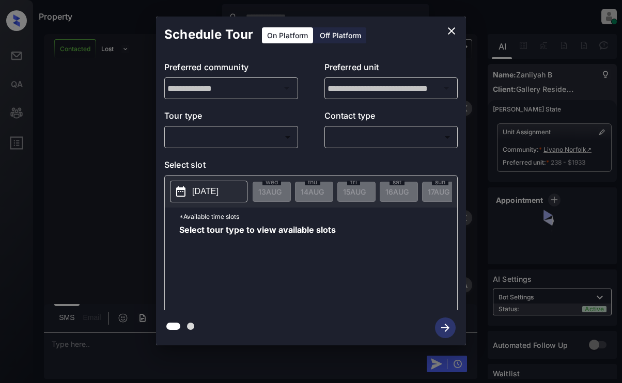
scroll to position [1310, 0]
click at [290, 138] on body "Property [PERSON_NAME] Online Set yourself offline Set yourself on break Profil…" at bounding box center [311, 191] width 622 height 383
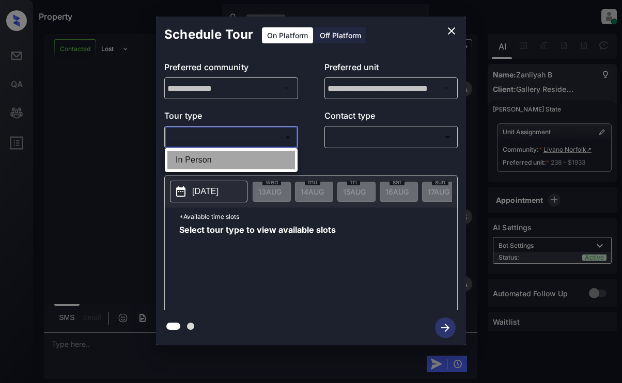
click at [281, 163] on li "In Person" at bounding box center [231, 160] width 128 height 19
type input "********"
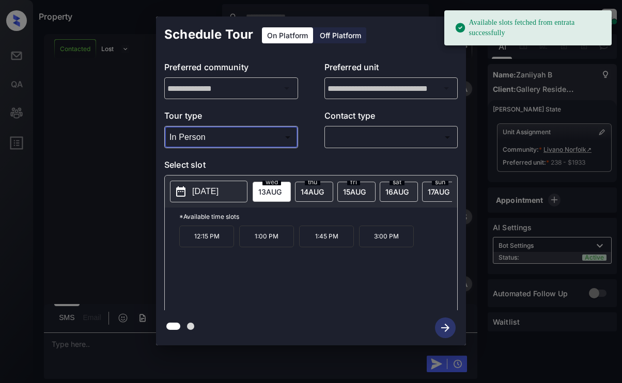
click at [197, 186] on p "[DATE]" at bounding box center [205, 191] width 26 height 12
click at [402, 37] on div "Schedule Tour On Platform Off Platform" at bounding box center [311, 35] width 310 height 36
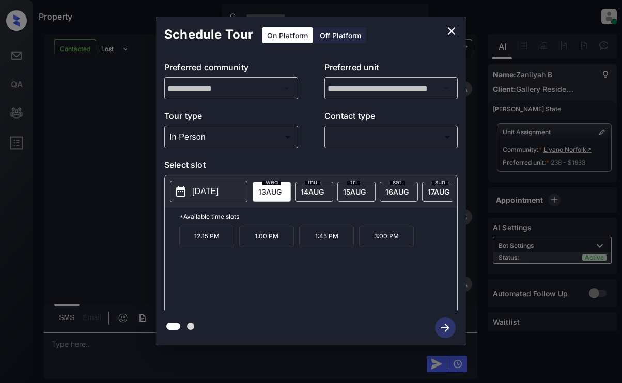
click at [446, 27] on icon "close" at bounding box center [451, 31] width 12 height 12
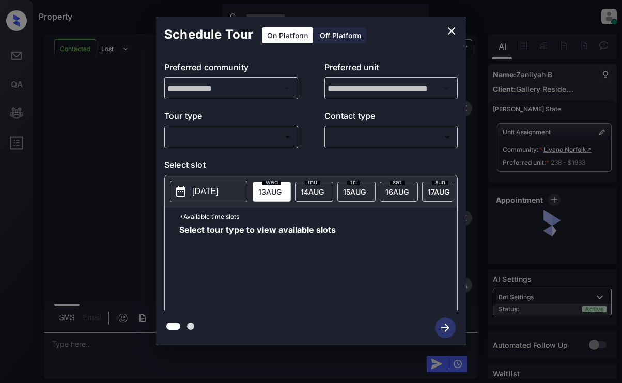
scroll to position [1516, 0]
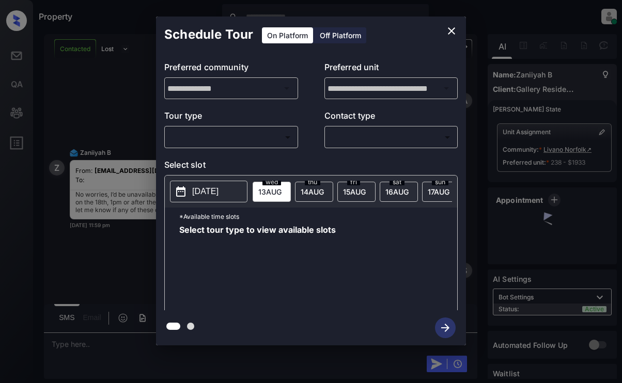
click at [251, 147] on div "​ ​" at bounding box center [231, 137] width 134 height 22
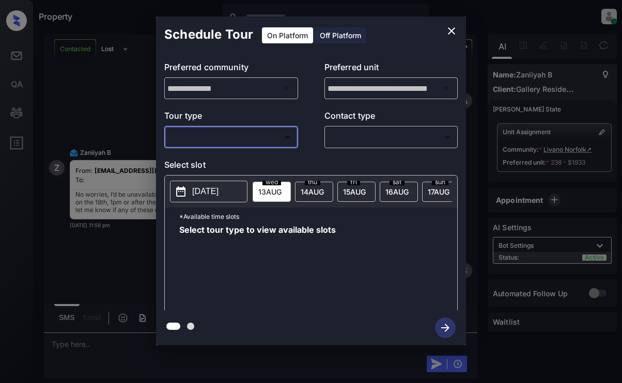
click at [264, 138] on body "Property [PERSON_NAME] Online Set yourself offline Set yourself on break Profil…" at bounding box center [311, 191] width 622 height 383
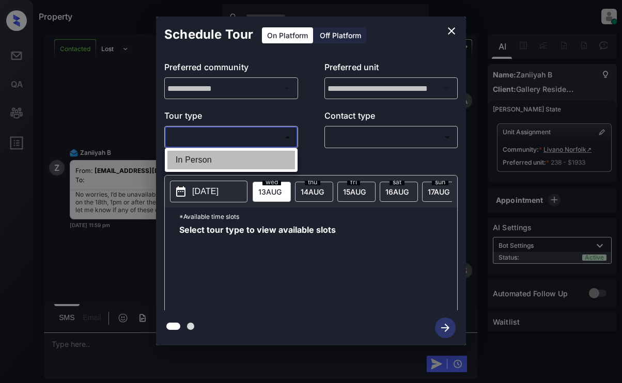
click at [266, 161] on li "In Person" at bounding box center [231, 160] width 128 height 19
type input "********"
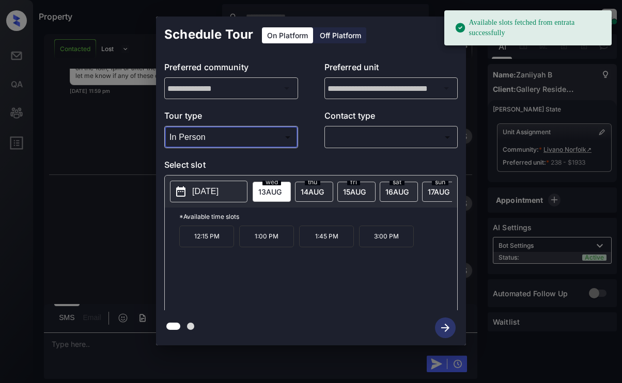
scroll to position [1651, 0]
click at [209, 187] on p "[DATE]" at bounding box center [205, 191] width 26 height 12
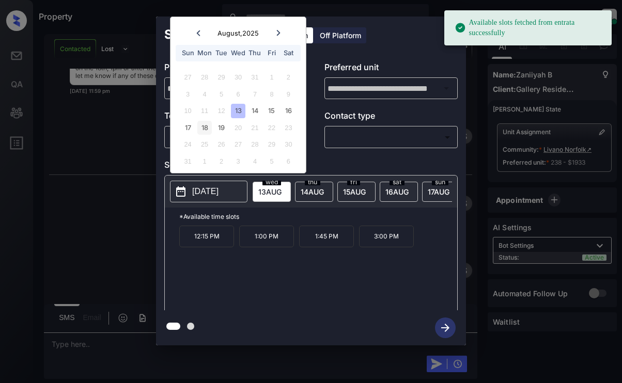
click at [202, 128] on div "18" at bounding box center [204, 128] width 14 height 14
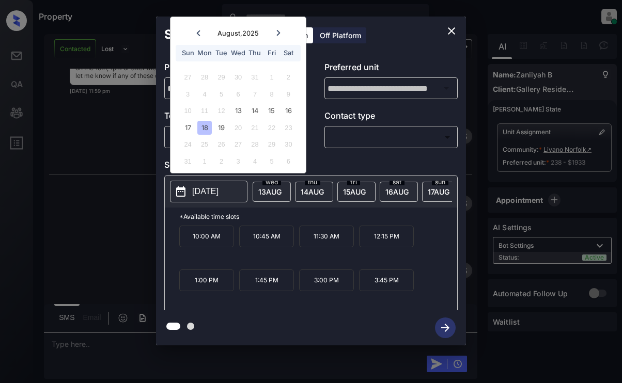
click at [460, 30] on button "close" at bounding box center [451, 31] width 21 height 21
